Goal: Check status

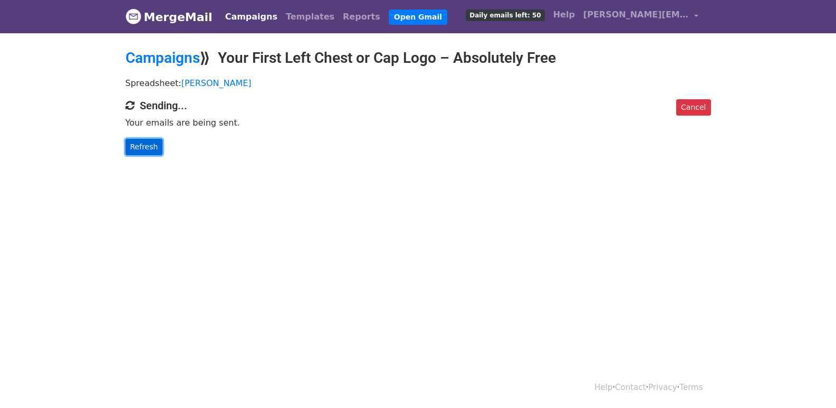
click at [141, 140] on link "Refresh" at bounding box center [143, 147] width 37 height 16
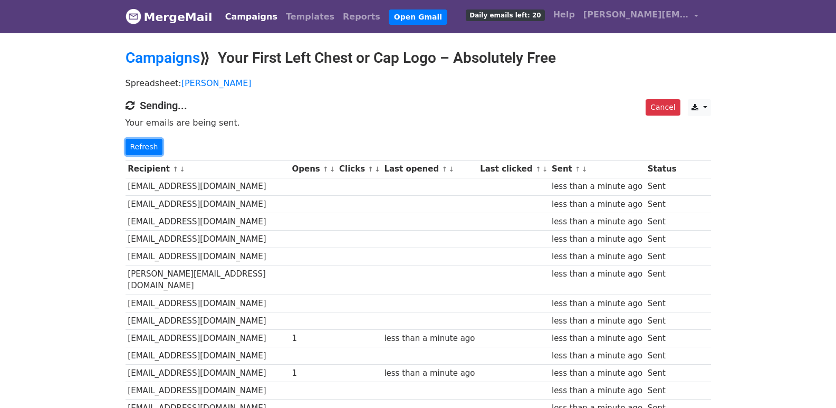
drag, startPoint x: 148, startPoint y: 146, endPoint x: 291, endPoint y: 249, distance: 176.2
click at [148, 146] on link "Refresh" at bounding box center [143, 147] width 37 height 16
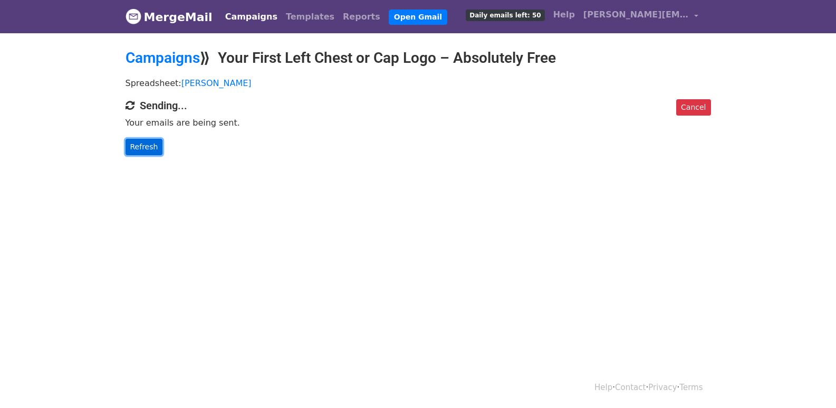
click at [157, 148] on link "Refresh" at bounding box center [143, 147] width 37 height 16
